Goal: Information Seeking & Learning: Learn about a topic

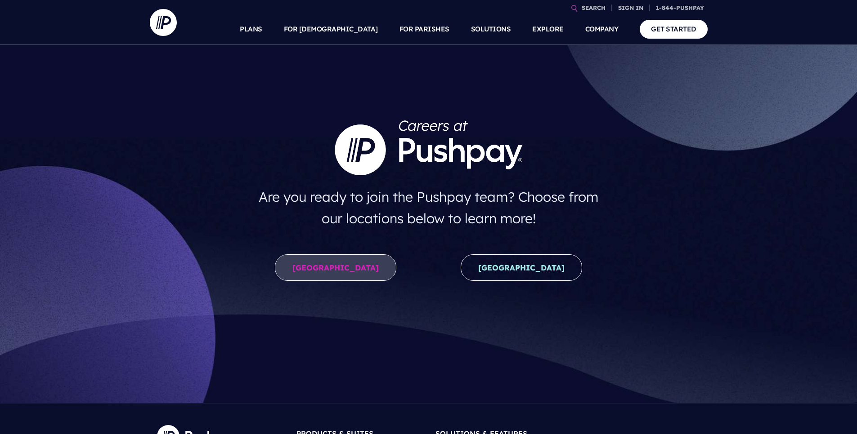
click at [323, 265] on link "[GEOGRAPHIC_DATA]" at bounding box center [335, 268] width 121 height 27
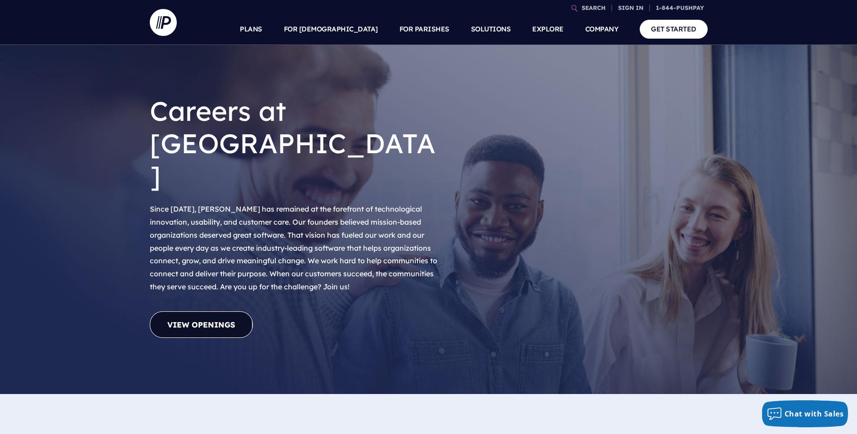
click at [207, 312] on link "View Openings" at bounding box center [201, 325] width 103 height 27
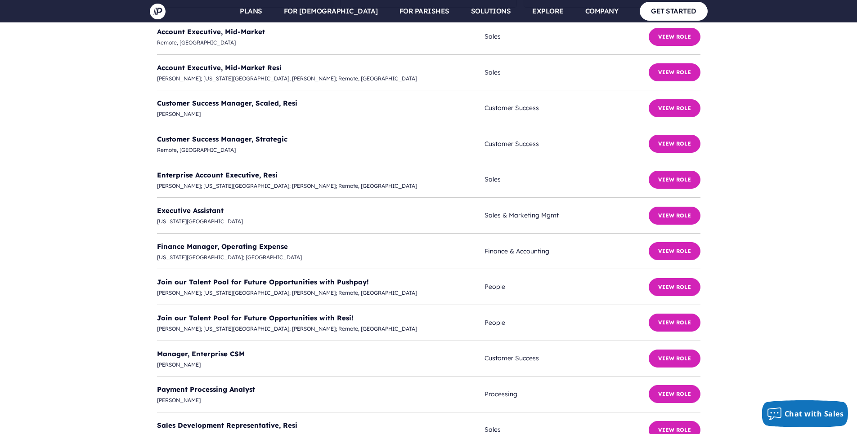
scroll to position [2337, 0]
click at [694, 421] on button "View Role" at bounding box center [674, 430] width 52 height 18
